Goal: Navigation & Orientation: Find specific page/section

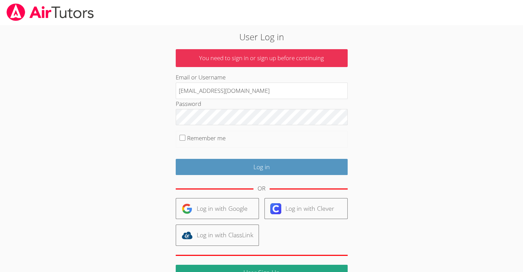
type input "[EMAIL_ADDRESS][DOMAIN_NAME]"
click at [183, 136] on input "Remember me" at bounding box center [182, 138] width 6 height 6
checkbox input "true"
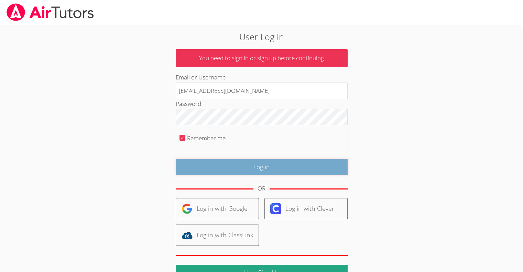
click at [195, 166] on input "Log in" at bounding box center [262, 167] width 172 height 16
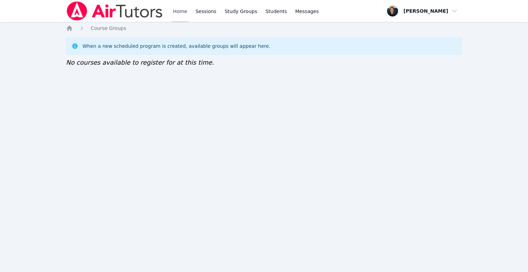
click at [181, 6] on link "Home" at bounding box center [180, 11] width 17 height 22
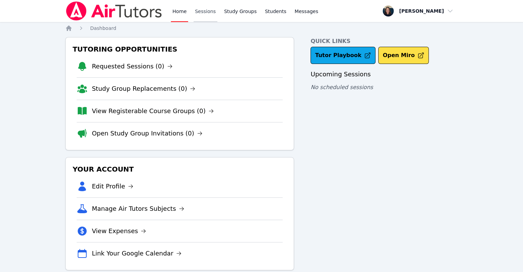
click at [197, 12] on link "Sessions" at bounding box center [206, 11] width 24 height 22
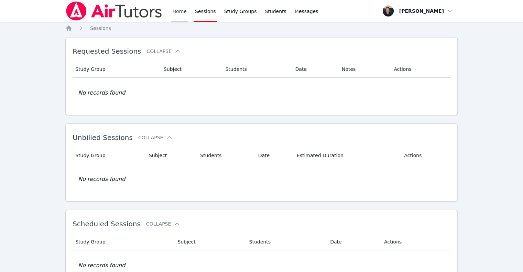
click at [180, 12] on link "Home" at bounding box center [179, 11] width 17 height 22
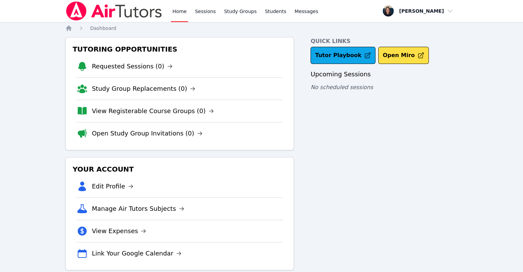
click at [180, 12] on link "Home" at bounding box center [179, 11] width 17 height 22
